Goal: Task Accomplishment & Management: Manage account settings

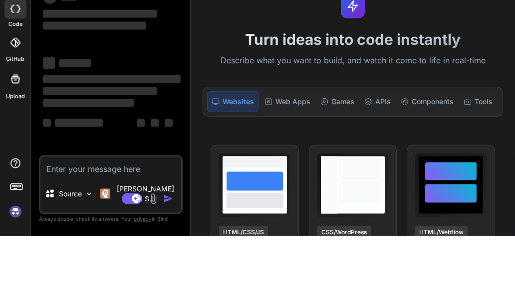
type textarea "x"
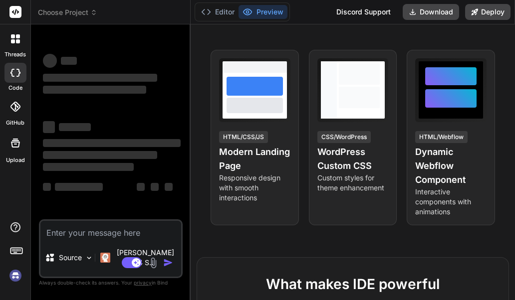
scroll to position [158, 0]
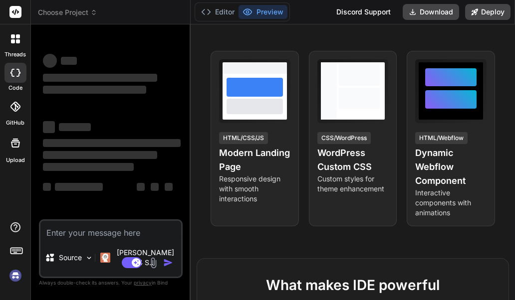
click at [22, 15] on div at bounding box center [15, 12] width 30 height 24
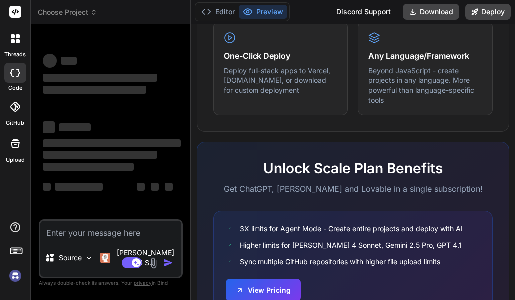
scroll to position [662, 0]
click at [276, 285] on button "View Pricing" at bounding box center [263, 289] width 75 height 22
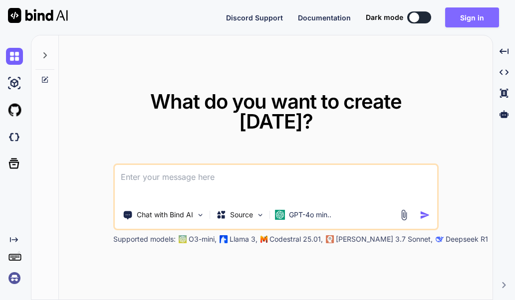
click at [477, 16] on button "Sign in" at bounding box center [472, 17] width 54 height 20
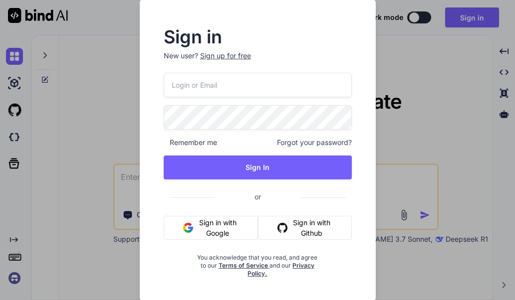
click at [220, 228] on button "Sign in with Google" at bounding box center [211, 228] width 95 height 24
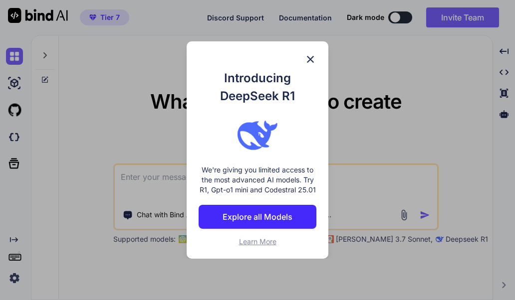
click at [266, 215] on p "Explore all Models" at bounding box center [258, 217] width 70 height 12
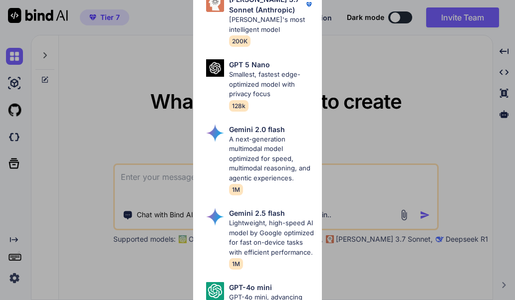
scroll to position [774, 0]
click at [379, 101] on div "All GPT 5 Mini Smaller, fast variant balancing speed and capability for light t…" at bounding box center [257, 150] width 515 height 300
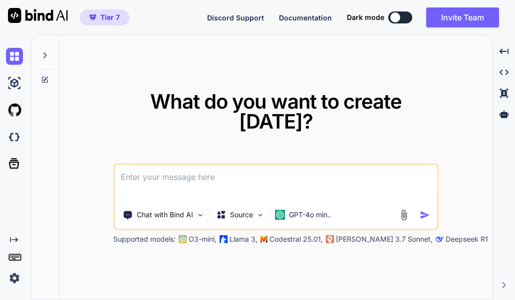
click at [384, 201] on textarea at bounding box center [276, 183] width 322 height 37
type textarea "L"
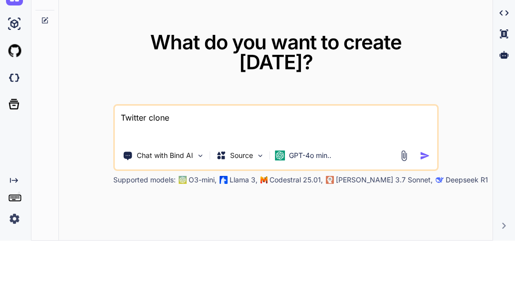
type textarea "Twitter clone"
click at [424, 210] on img "button" at bounding box center [425, 215] width 10 height 10
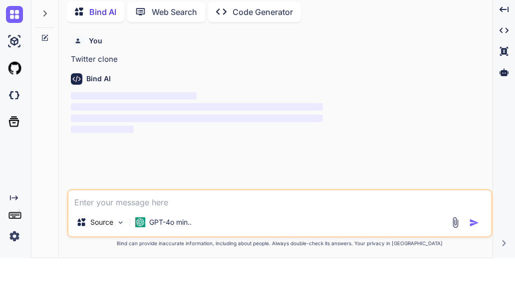
scroll to position [1, 0]
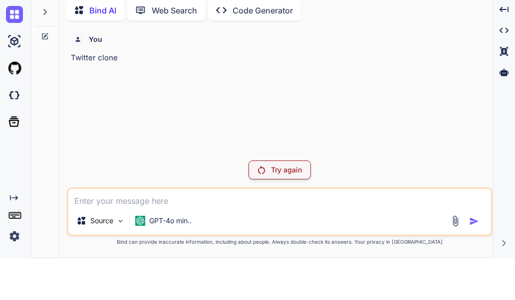
click at [283, 203] on div "Try again" at bounding box center [280, 212] width 62 height 19
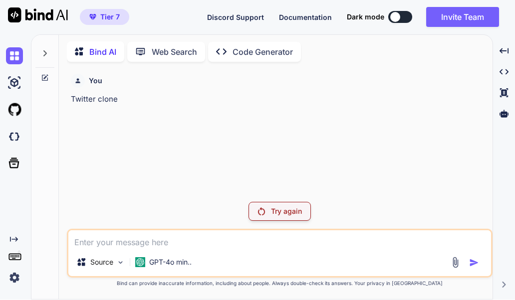
click at [288, 207] on p "Try again" at bounding box center [286, 212] width 31 height 10
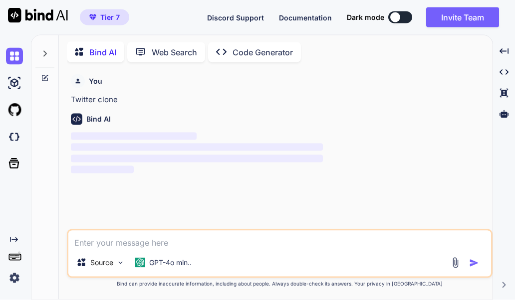
scroll to position [0, 0]
click at [477, 18] on button "Invite Team" at bounding box center [462, 17] width 73 height 20
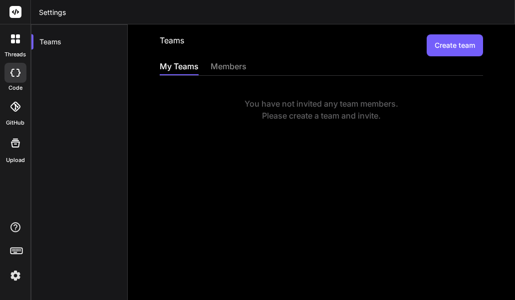
click at [469, 45] on button "Create team" at bounding box center [455, 45] width 56 height 22
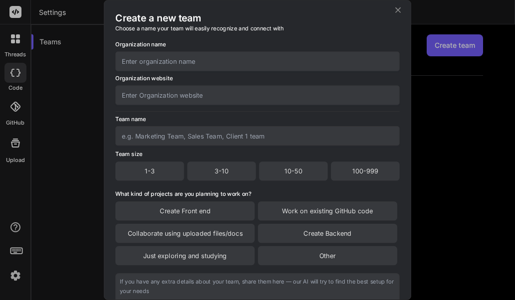
click at [353, 69] on input "text" at bounding box center [257, 60] width 284 height 19
type input "Itv"
click at [277, 140] on input "text" at bounding box center [257, 135] width 284 height 19
type input "itv"
click at [236, 172] on div "3-10" at bounding box center [221, 171] width 69 height 19
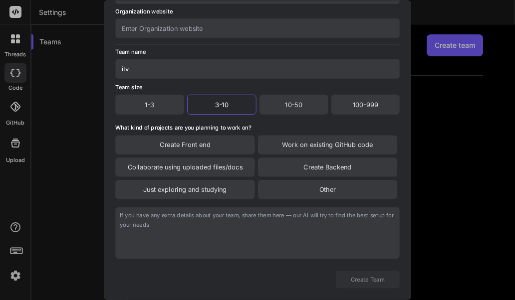
scroll to position [84, 0]
click at [211, 147] on div "Create Front end" at bounding box center [184, 144] width 139 height 19
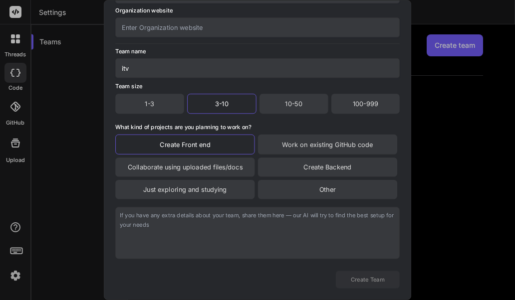
scroll to position [85, 0]
click at [383, 272] on button "Create Team" at bounding box center [368, 279] width 64 height 17
click at [374, 281] on button "Create Team" at bounding box center [368, 279] width 64 height 17
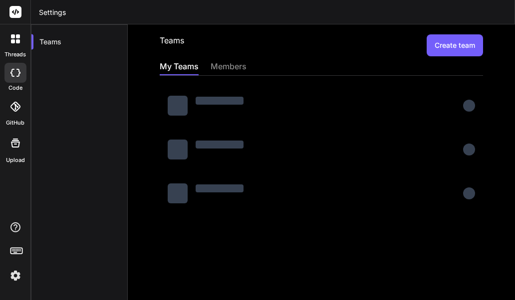
click at [232, 68] on div "members" at bounding box center [229, 67] width 36 height 14
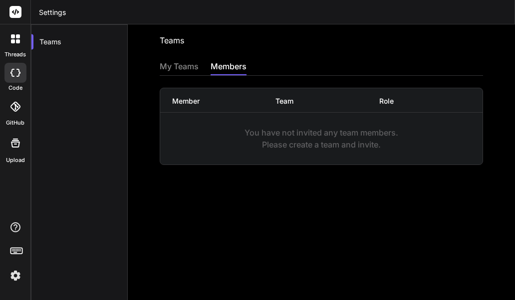
click at [180, 68] on div "My Teams" at bounding box center [179, 67] width 39 height 14
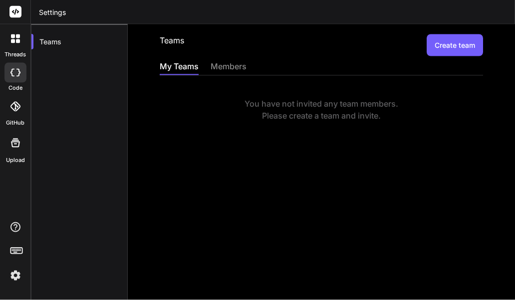
scroll to position [0, 0]
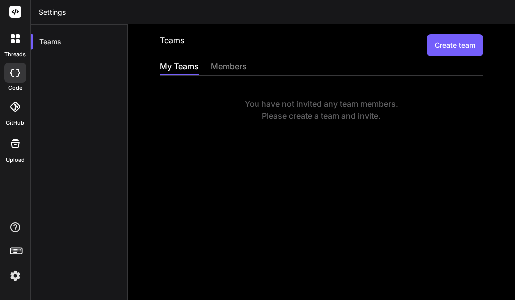
click at [459, 49] on button "Create team" at bounding box center [455, 45] width 56 height 22
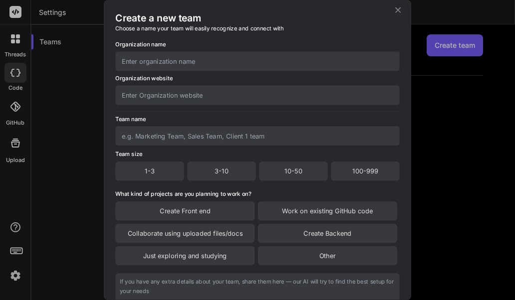
click at [307, 172] on div "10-50" at bounding box center [293, 171] width 69 height 19
click at [321, 54] on input "text" at bounding box center [257, 60] width 284 height 19
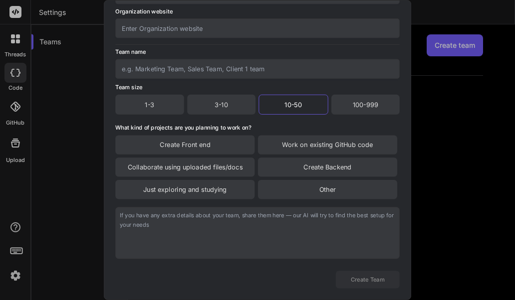
scroll to position [84, 0]
type input "Itv"
click at [230, 147] on div "Create Front end" at bounding box center [184, 144] width 139 height 19
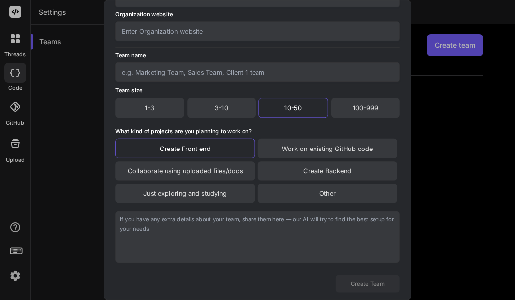
scroll to position [83, 0]
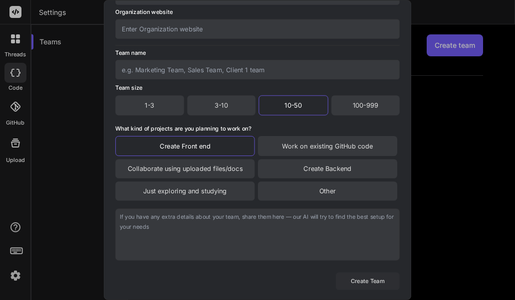
click at [377, 278] on button "Create Team" at bounding box center [368, 281] width 64 height 17
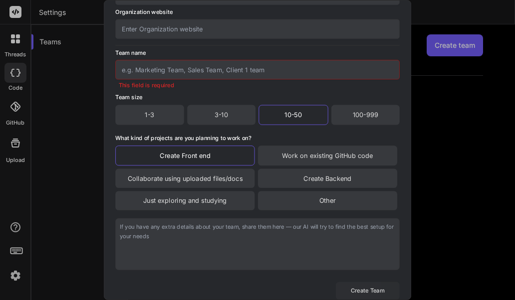
click at [380, 284] on button "Create Team" at bounding box center [368, 290] width 64 height 17
click at [306, 76] on input "text" at bounding box center [257, 69] width 284 height 19
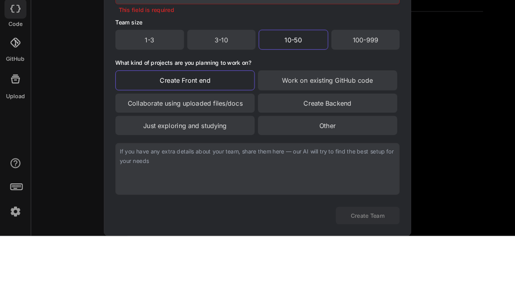
scroll to position [38, 0]
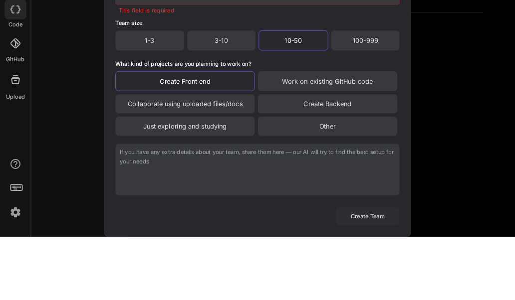
type input "Itv"
click at [365, 271] on button "Create Team" at bounding box center [368, 279] width 64 height 17
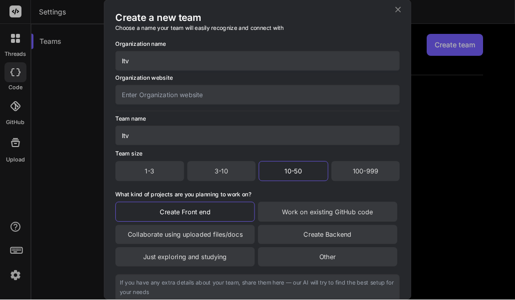
scroll to position [0, 0]
click at [394, 9] on icon at bounding box center [397, 9] width 9 height 9
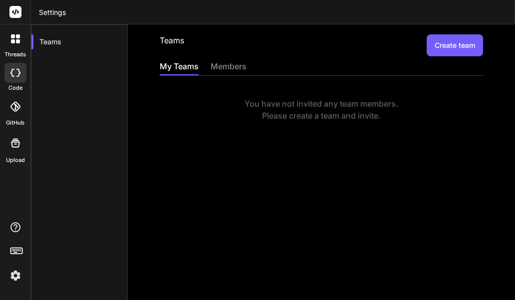
click at [247, 70] on div "members" at bounding box center [229, 67] width 36 height 14
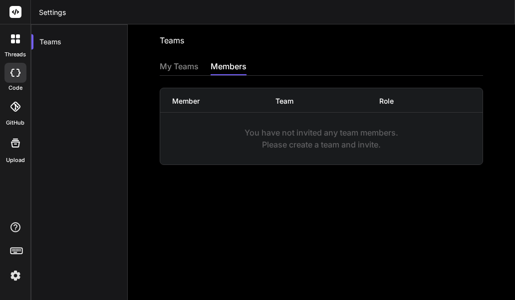
click at [186, 69] on div "My Teams" at bounding box center [179, 67] width 39 height 14
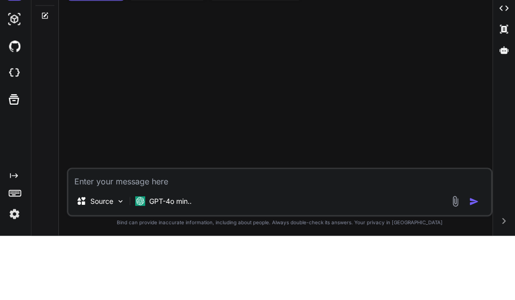
scroll to position [53, 0]
type textarea "Cr"
click at [211, 227] on div "C Source GPT-4o min.. Created with Bind Always check its answers. Privacy in Bi…" at bounding box center [280, 188] width 426 height 230
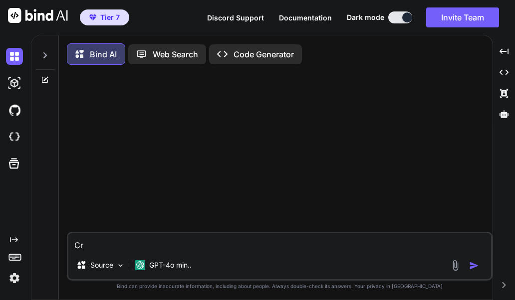
scroll to position [0, 0]
click at [463, 20] on button "Invite Team" at bounding box center [462, 17] width 73 height 20
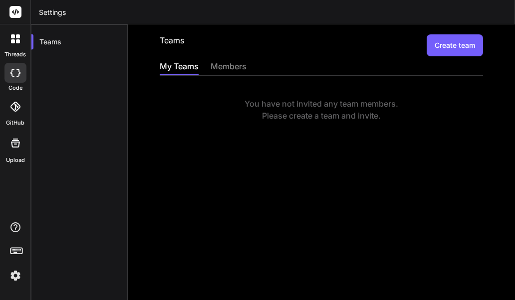
click at [230, 67] on div "members" at bounding box center [229, 67] width 36 height 14
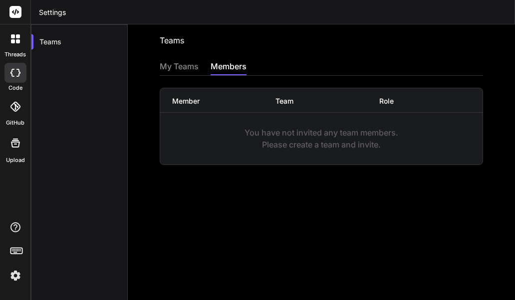
click at [405, 41] on div "Teams Invite into a team" at bounding box center [321, 45] width 323 height 22
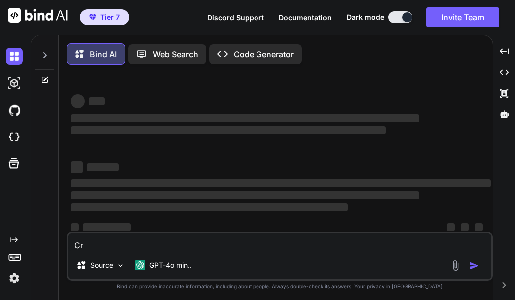
scroll to position [53, 0]
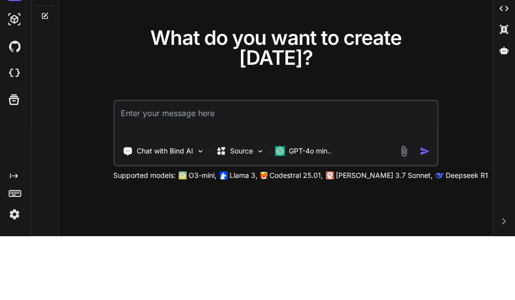
scroll to position [53, 0]
